Goal: Information Seeking & Learning: Learn about a topic

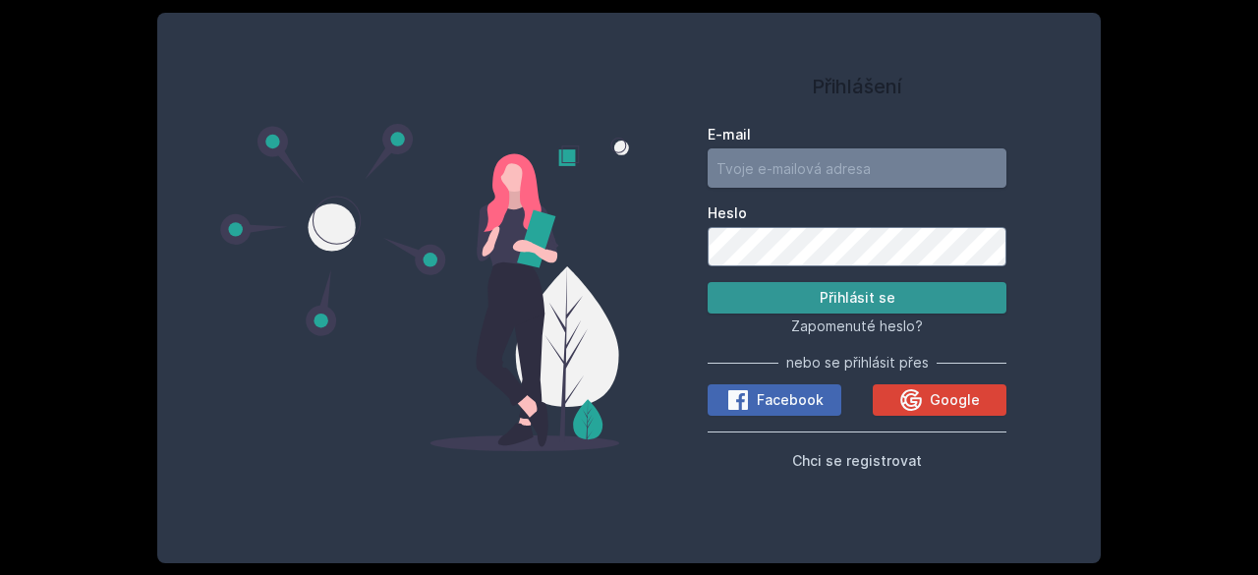
type input "[EMAIL_ADDRESS][DOMAIN_NAME]"
click at [867, 296] on button "Přihlásit se" at bounding box center [856, 297] width 299 height 31
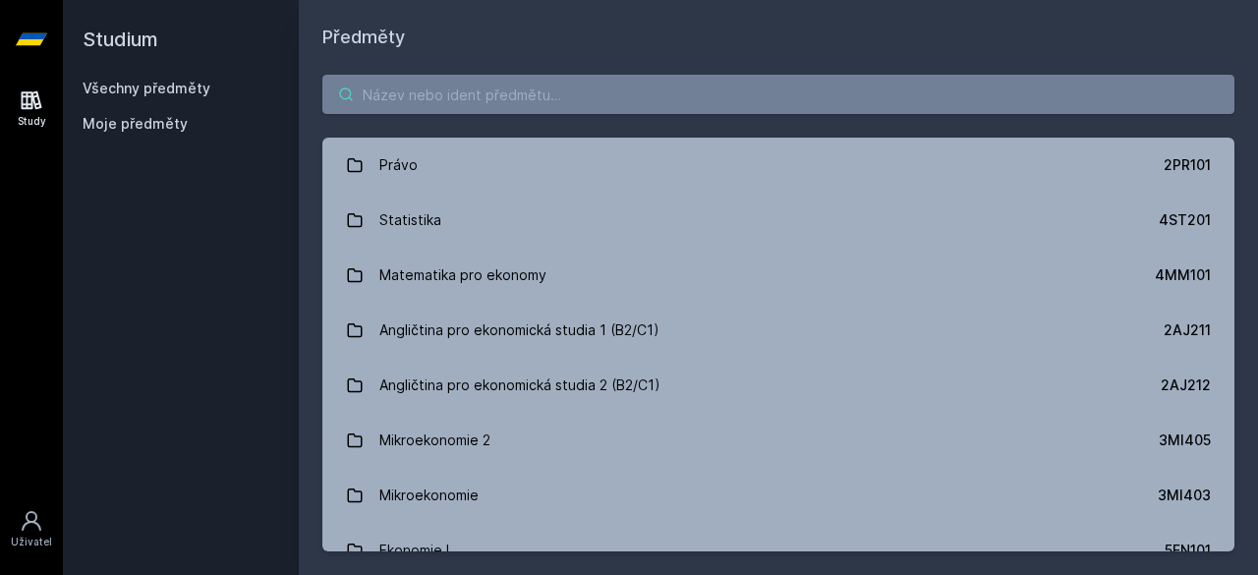
click at [606, 91] on input "search" at bounding box center [778, 94] width 912 height 39
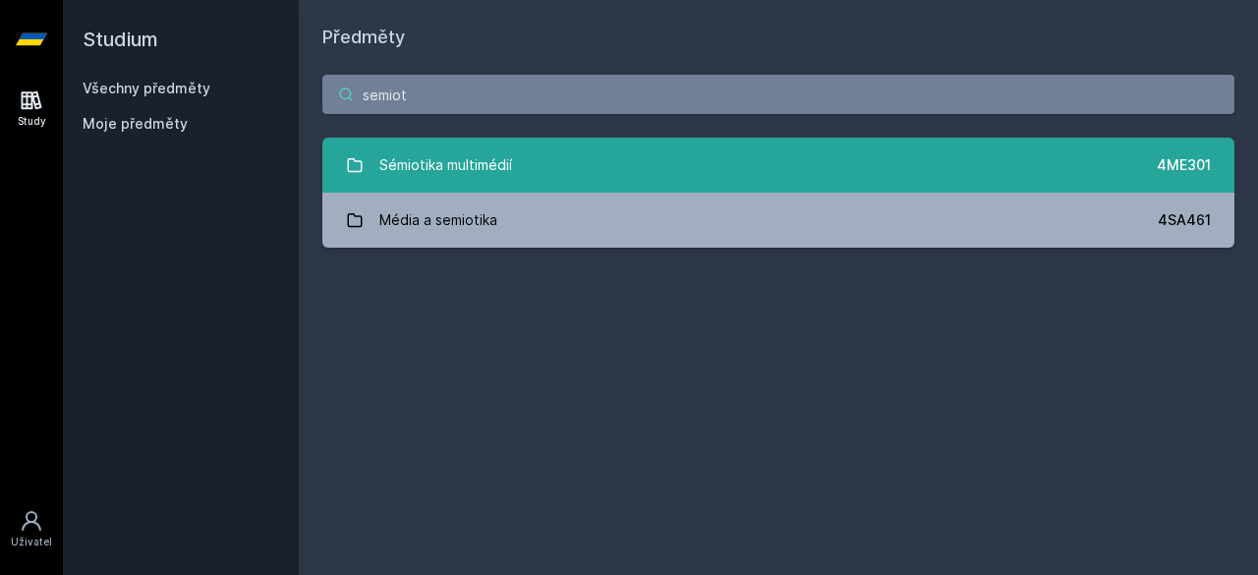
type input "semiot"
click at [455, 178] on div "Sémiotika multimédií" at bounding box center [445, 164] width 133 height 39
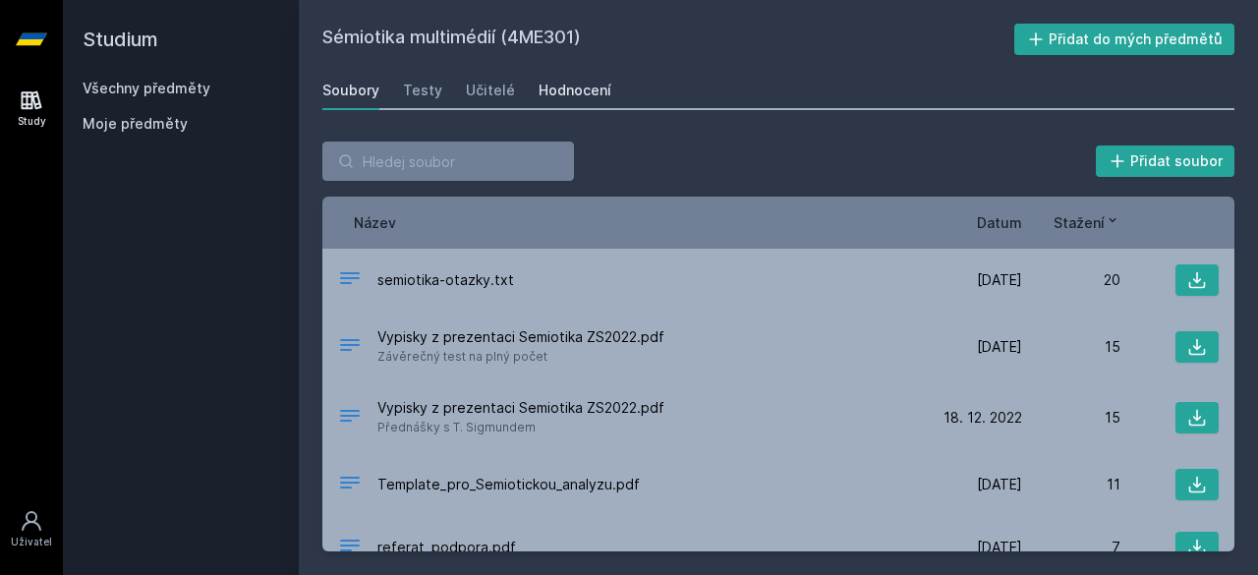
click at [584, 91] on div "Hodnocení" at bounding box center [574, 91] width 73 height 20
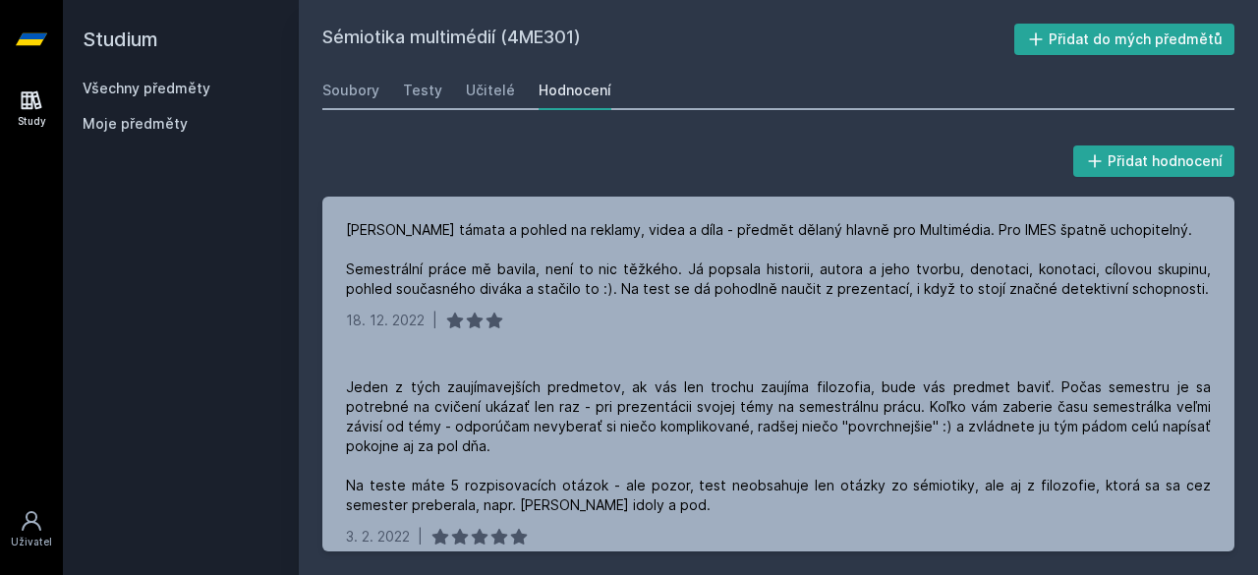
click at [513, 85] on div "Soubory Testy Učitelé Hodnocení" at bounding box center [778, 90] width 912 height 39
click at [504, 85] on div "Učitelé" at bounding box center [490, 91] width 49 height 20
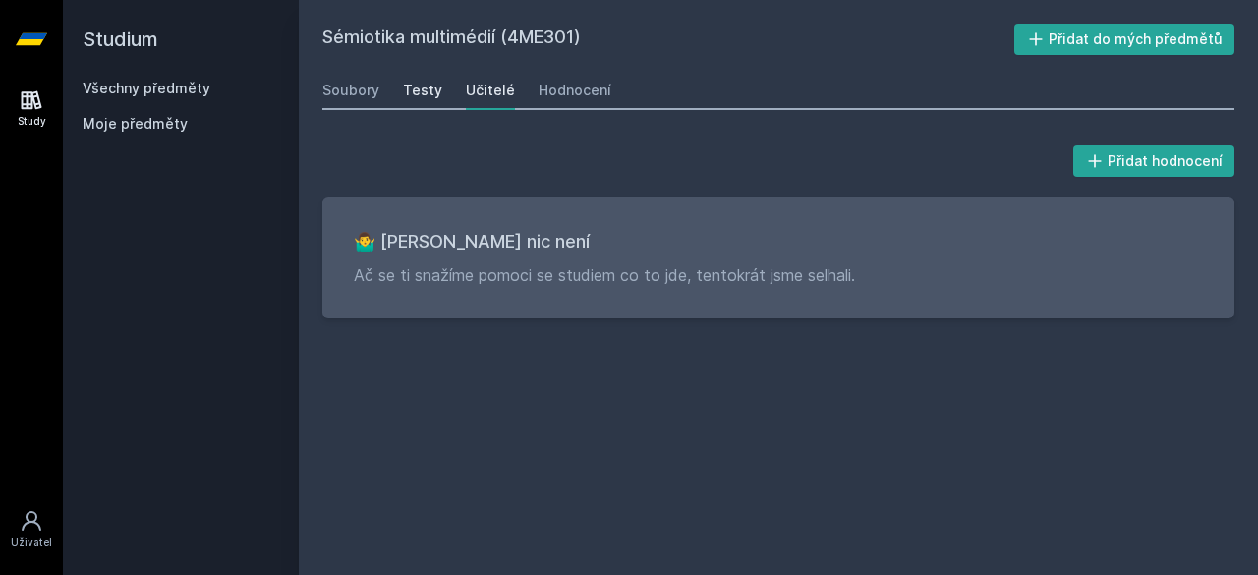
click at [411, 93] on div "Testy" at bounding box center [422, 91] width 39 height 20
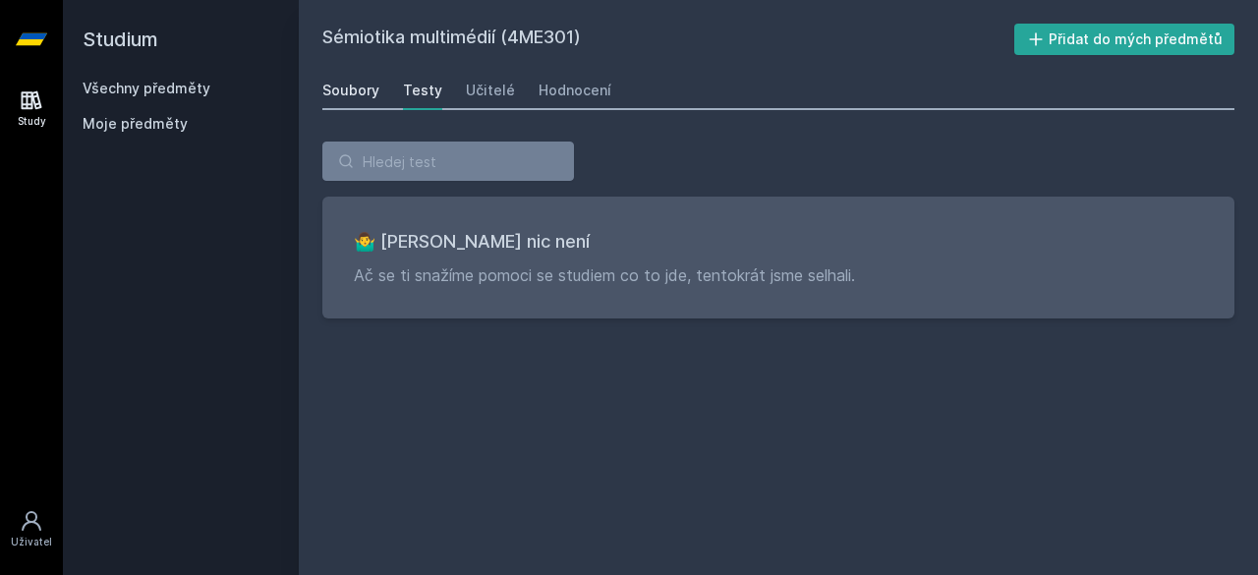
click at [368, 91] on div "Soubory" at bounding box center [350, 91] width 57 height 20
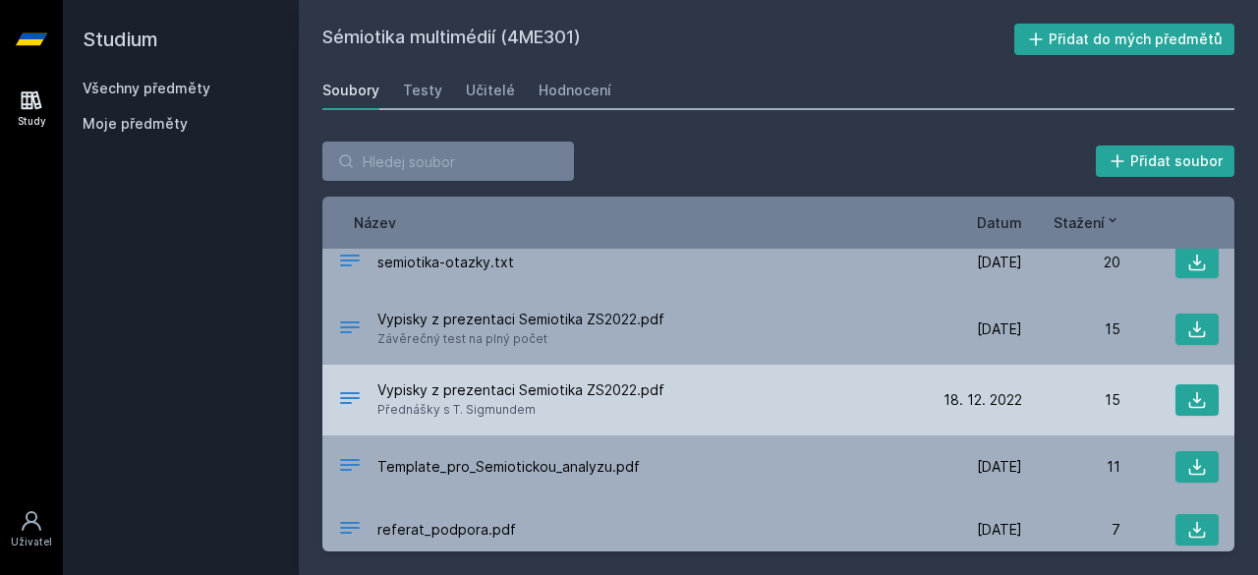
scroll to position [27, 0]
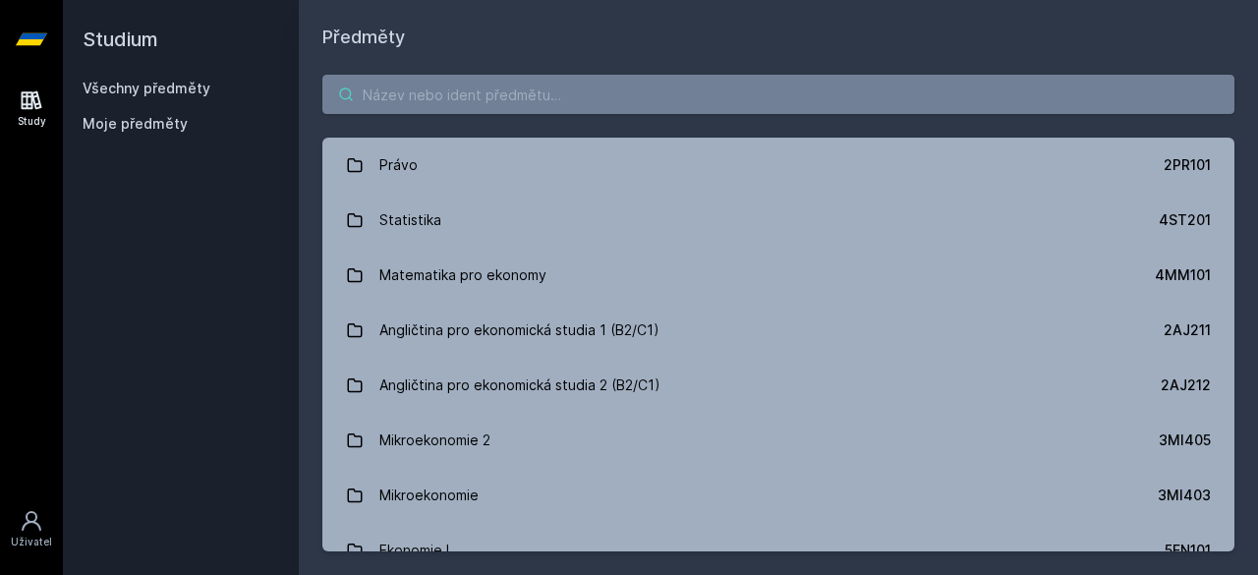
click at [418, 94] on input "search" at bounding box center [778, 94] width 912 height 39
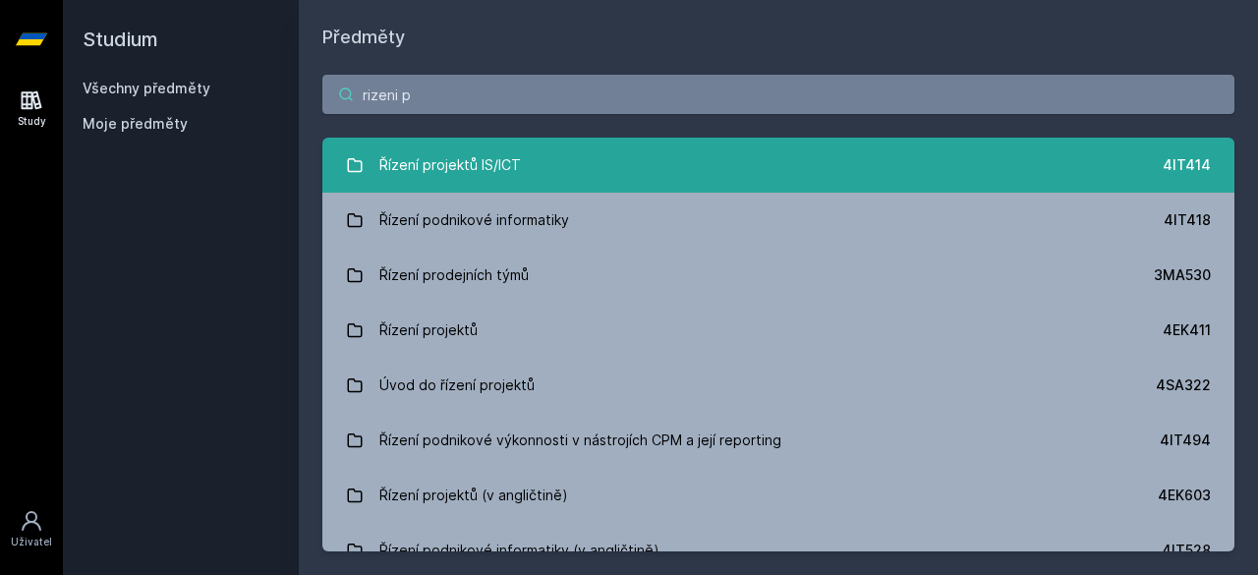
type input "rizeni p"
click at [381, 153] on div "Řízení projektů IS/ICT" at bounding box center [449, 164] width 141 height 39
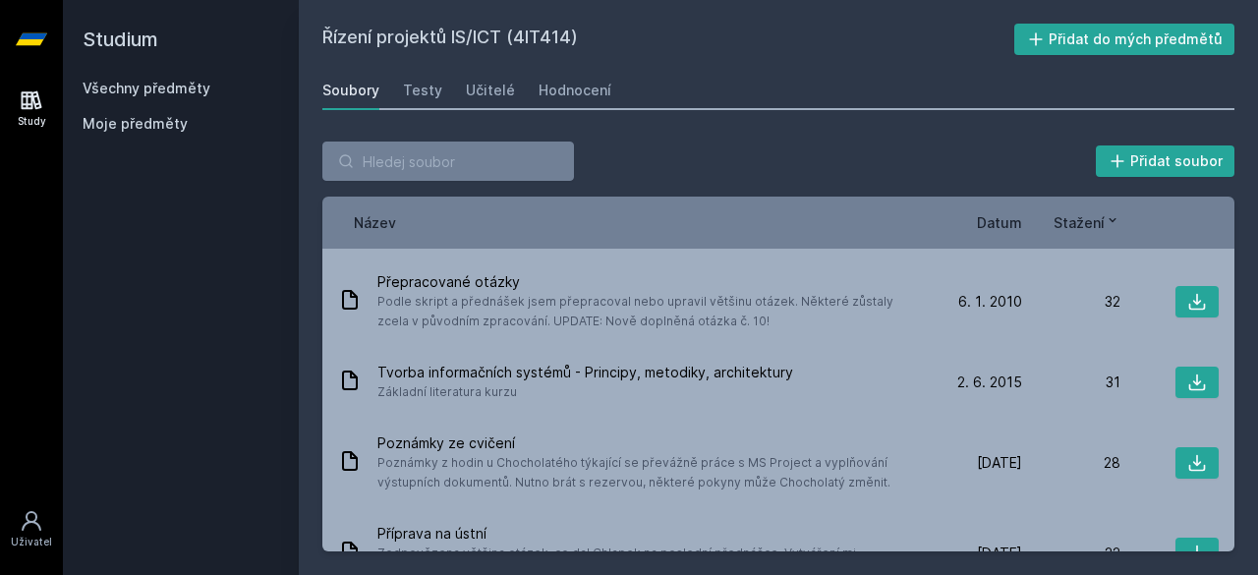
scroll to position [295, 0]
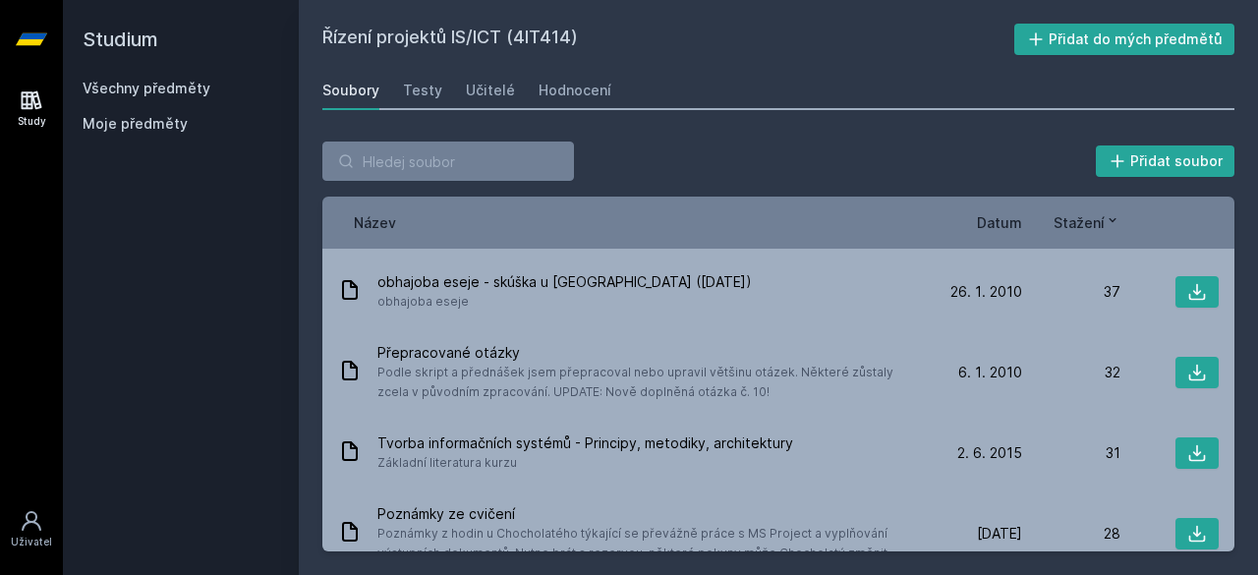
click at [1095, 213] on span "Stažení" at bounding box center [1078, 222] width 51 height 21
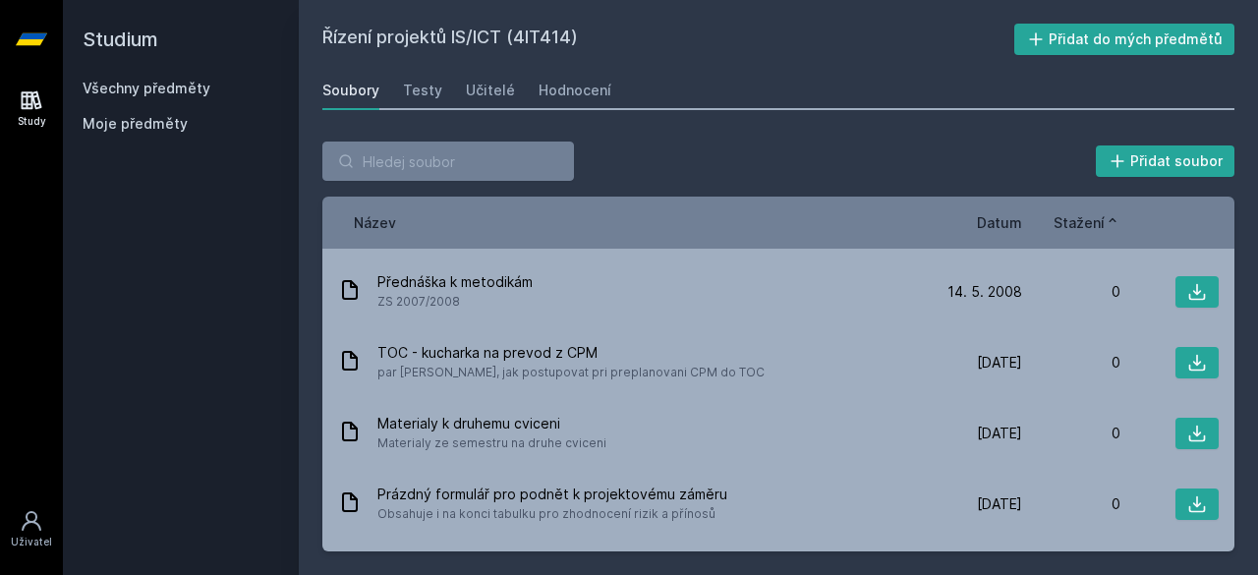
click at [1093, 221] on span "Stažení" at bounding box center [1078, 222] width 51 height 21
click at [1077, 231] on span "Stažení" at bounding box center [1078, 222] width 51 height 21
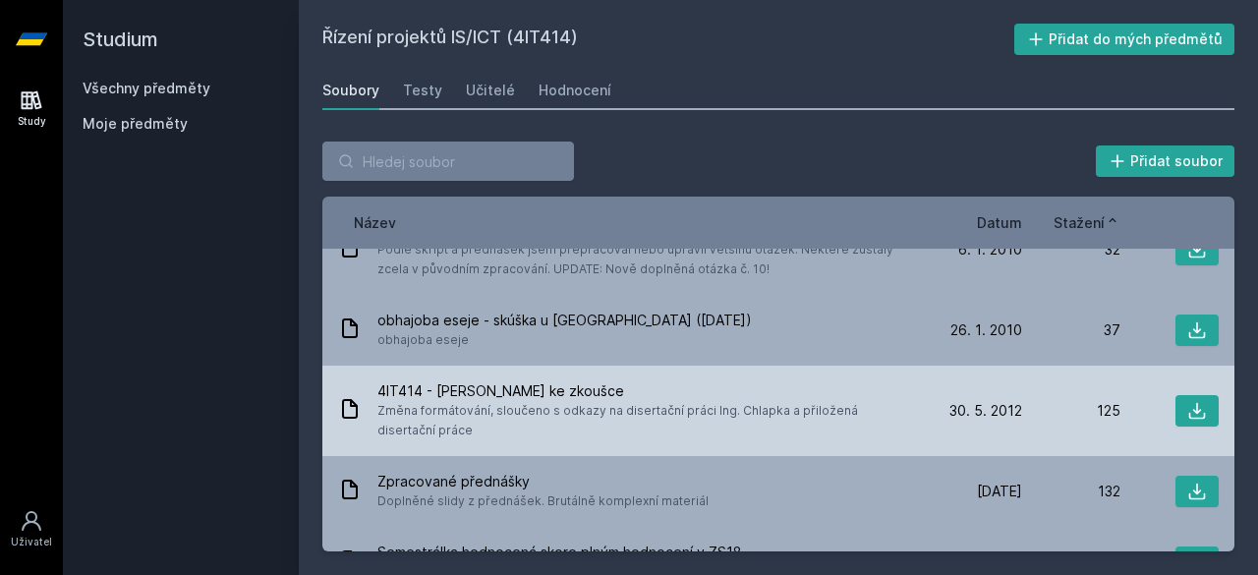
scroll to position [1945, 0]
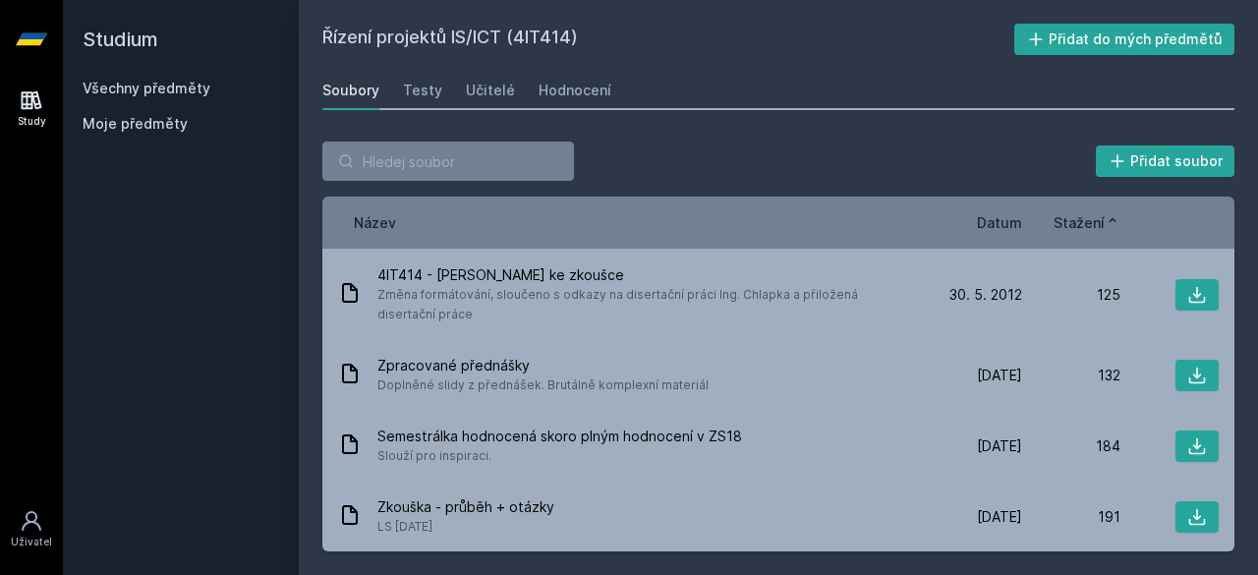
click at [1070, 229] on span "Stažení" at bounding box center [1078, 222] width 51 height 21
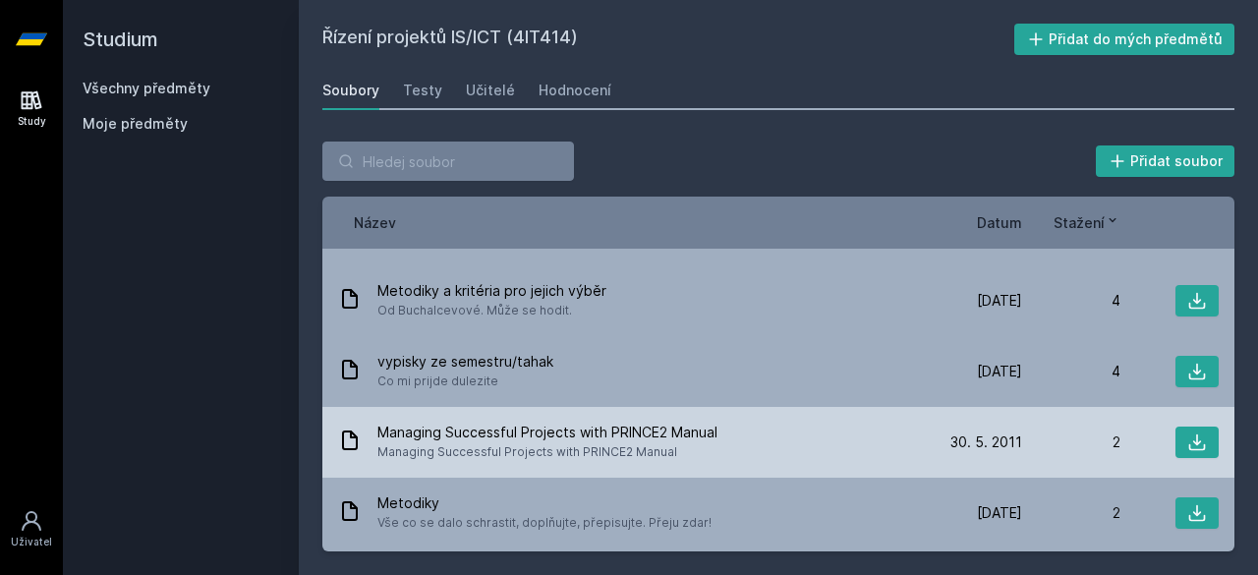
scroll to position [1258, 0]
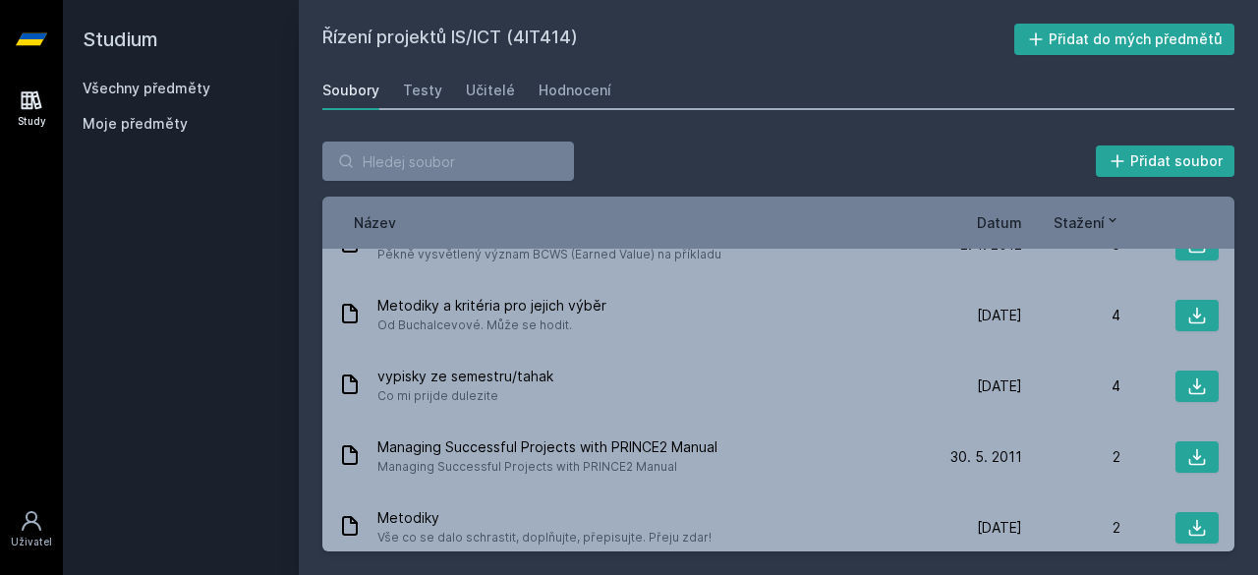
click at [990, 222] on span "Datum" at bounding box center [999, 222] width 45 height 21
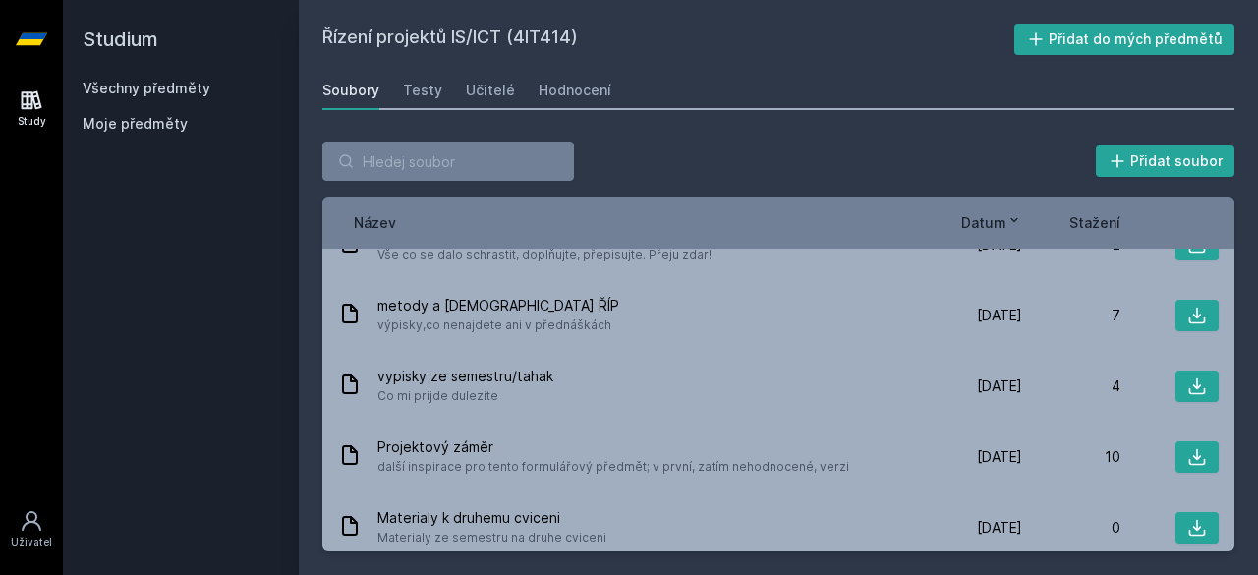
click at [990, 222] on span "Datum" at bounding box center [983, 222] width 45 height 21
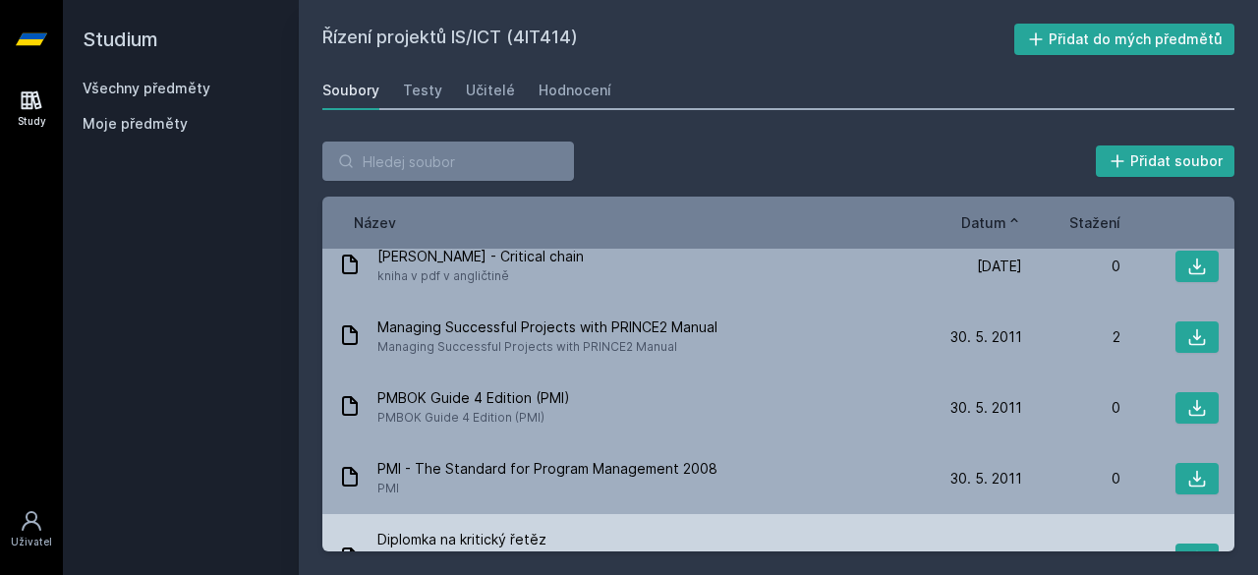
scroll to position [888, 0]
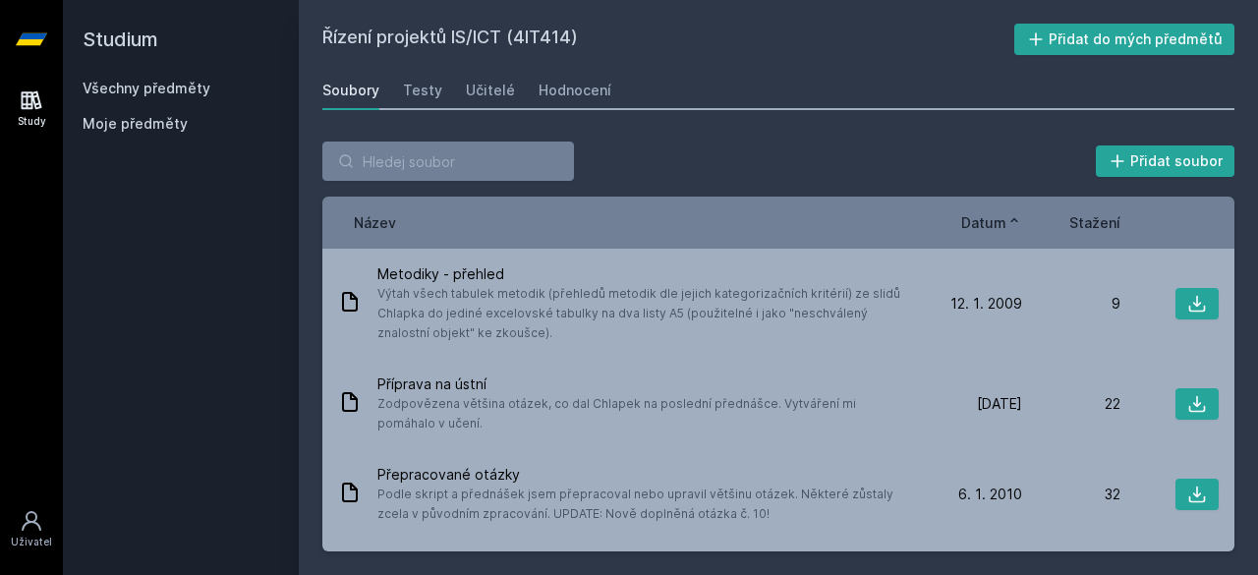
click at [990, 229] on span "Datum" at bounding box center [983, 222] width 45 height 21
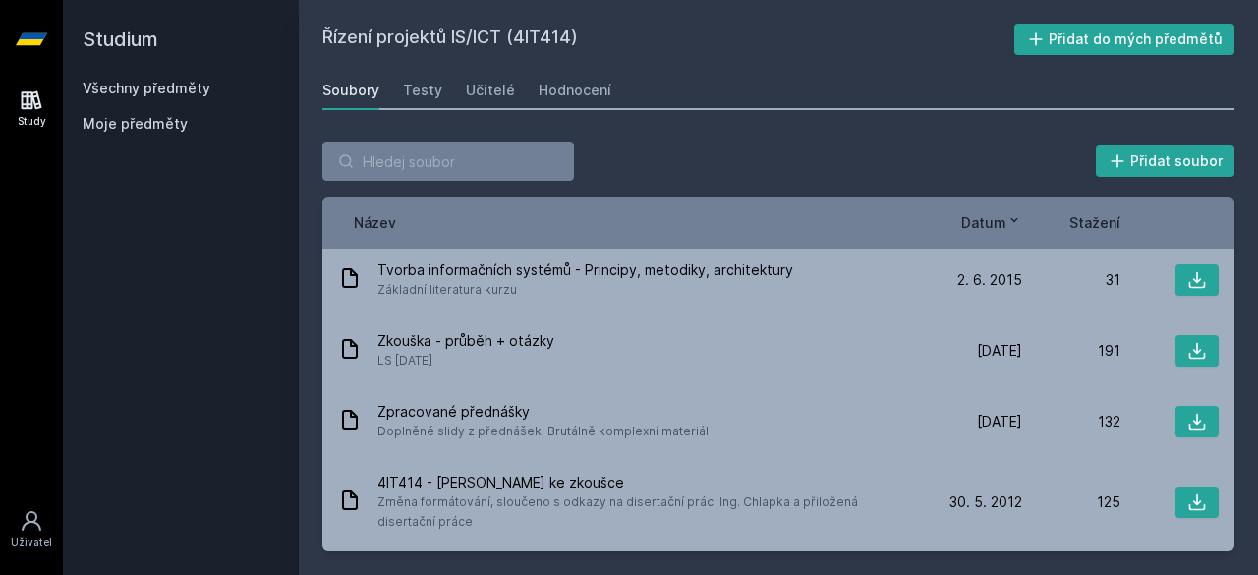
scroll to position [197, 0]
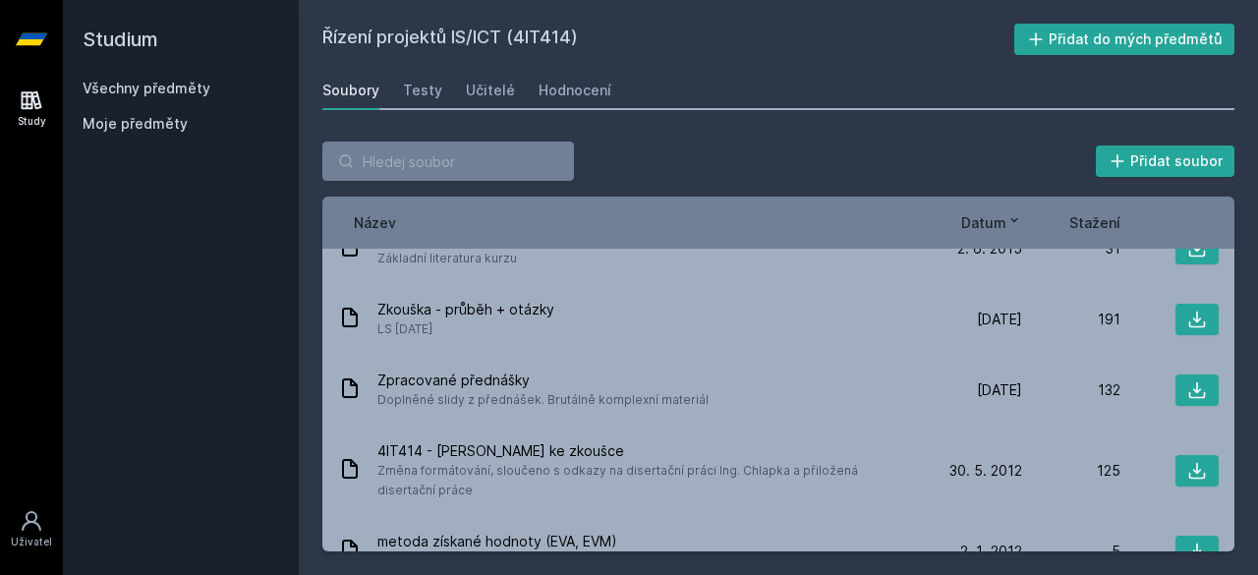
click at [613, 173] on div "Přidat soubor" at bounding box center [778, 160] width 912 height 39
